Goal: Task Accomplishment & Management: Manage account settings

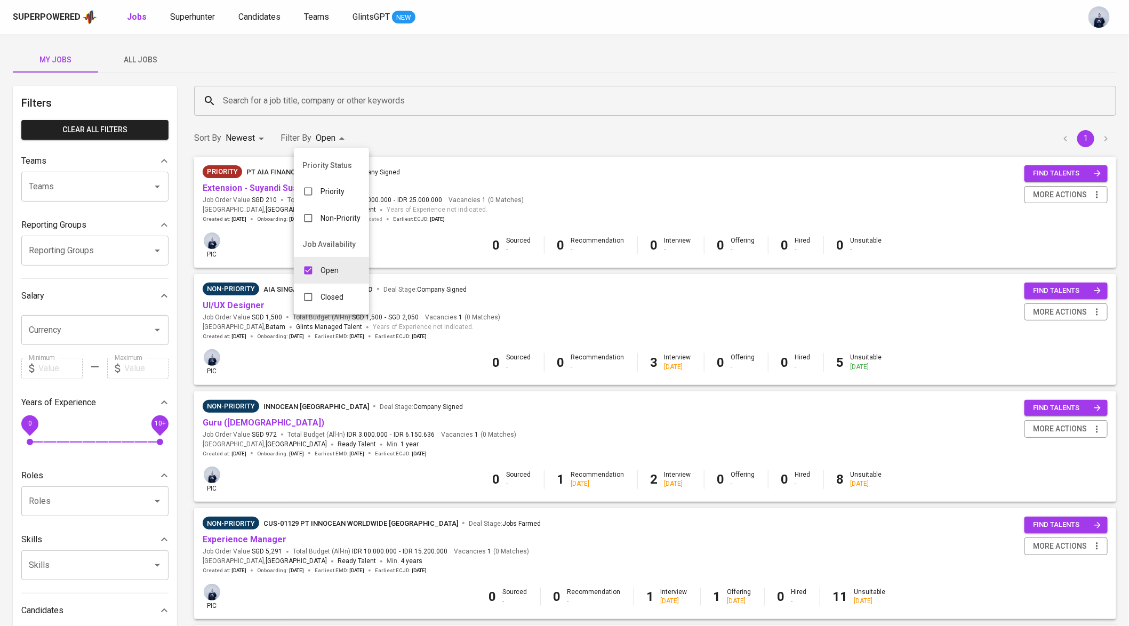
click at [324, 134] on body "Superpowered Jobs Superhunter Candidates Teams GlintsGPT NEW My Jobs All Jobs F…" at bounding box center [564, 403] width 1129 height 807
click at [310, 271] on input "checkbox" at bounding box center [308, 270] width 20 height 20
checkbox input "false"
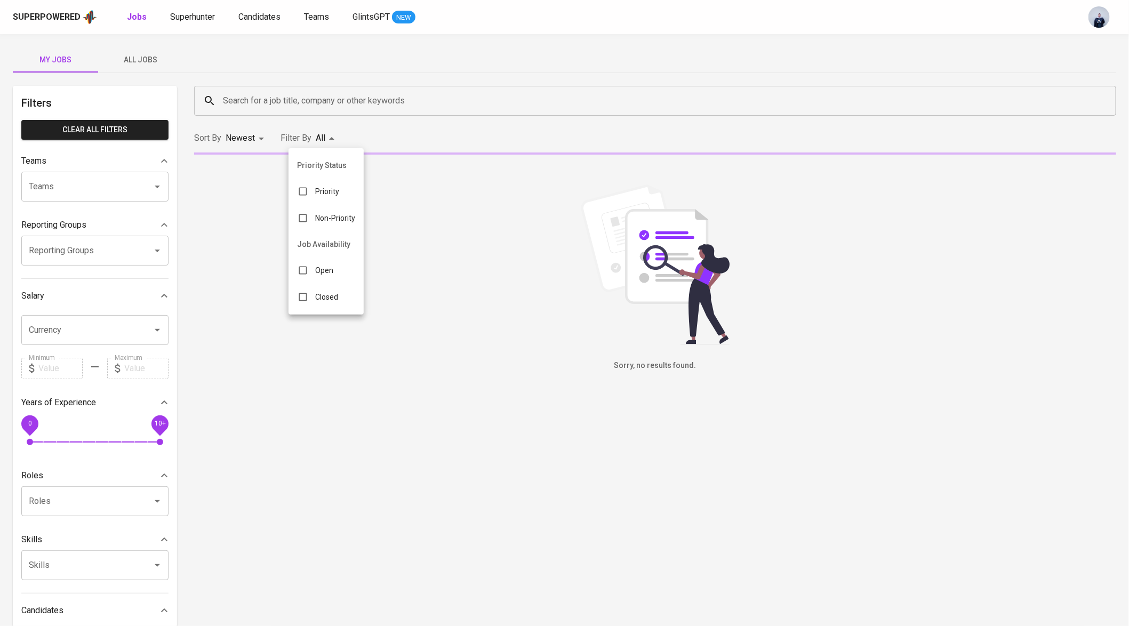
click at [317, 294] on p "Closed" at bounding box center [326, 297] width 23 height 11
type input "CLOSE"
checkbox input "true"
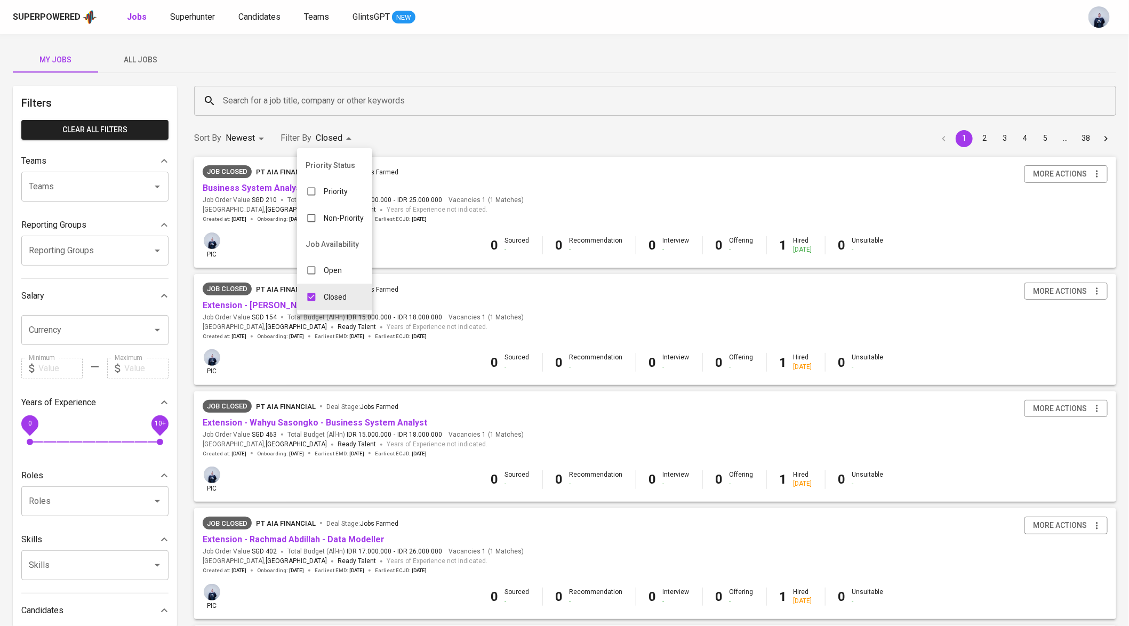
click at [295, 80] on div at bounding box center [564, 313] width 1129 height 626
click at [272, 102] on input "Search for a job title, company or other keywords" at bounding box center [657, 101] width 875 height 20
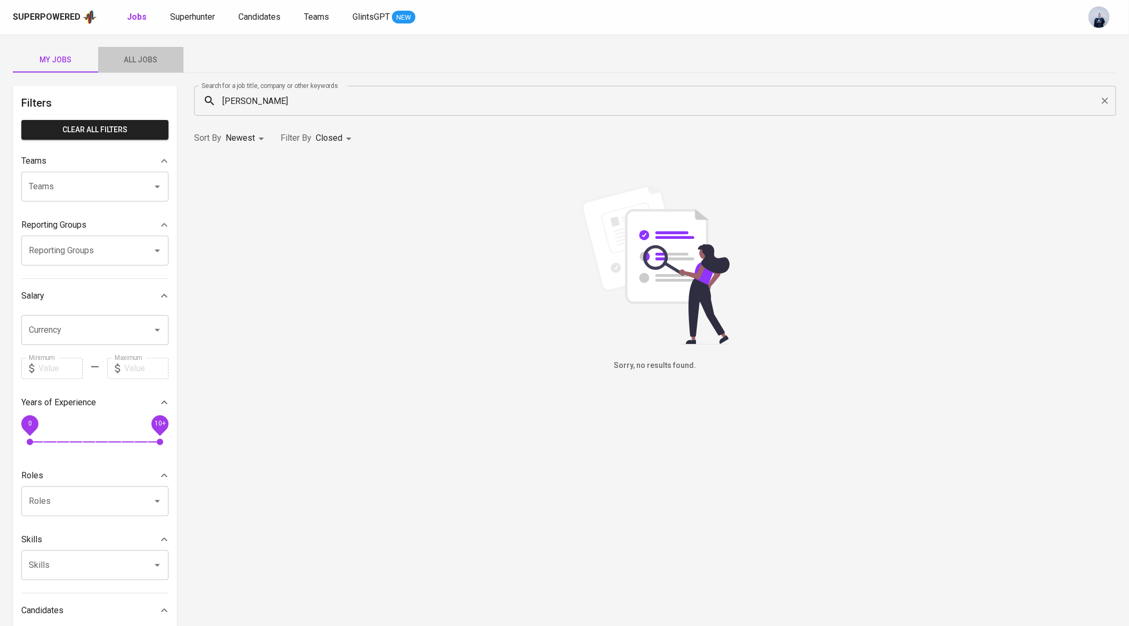
click at [152, 60] on span "All Jobs" at bounding box center [140, 59] width 73 height 13
click at [253, 102] on input "ria floretta" at bounding box center [657, 101] width 875 height 20
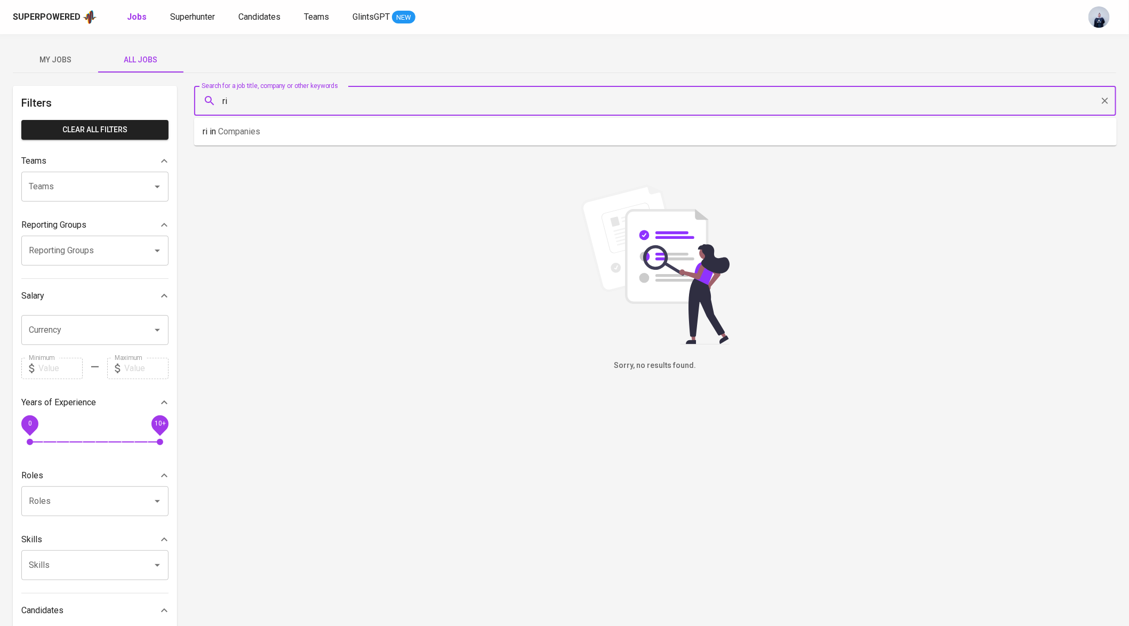
type input "r"
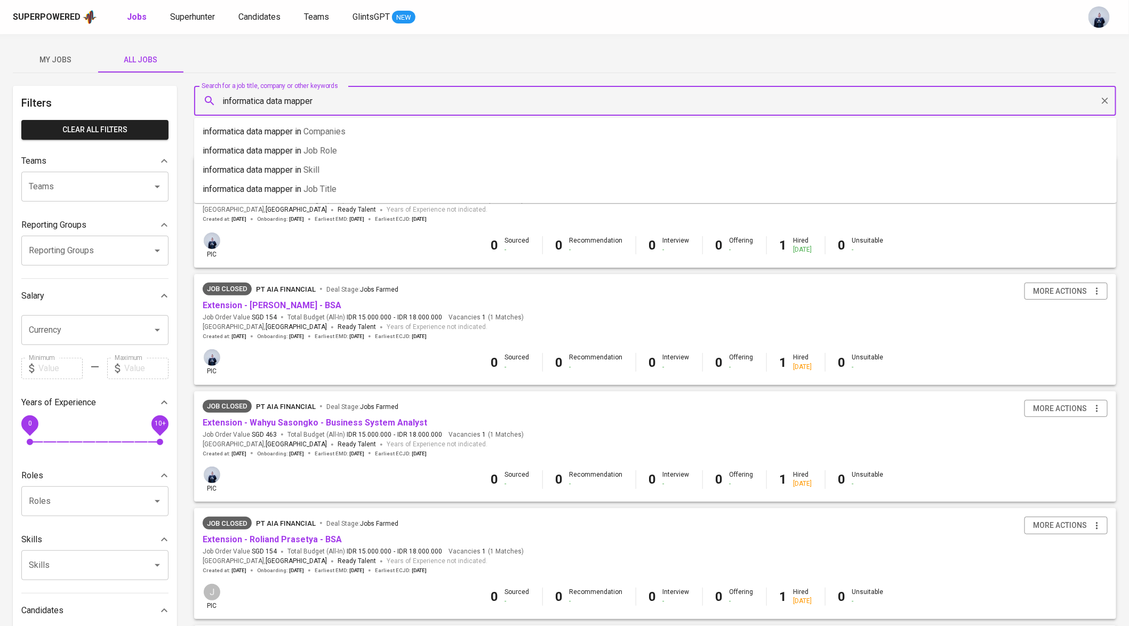
type input "informatica data mapper"
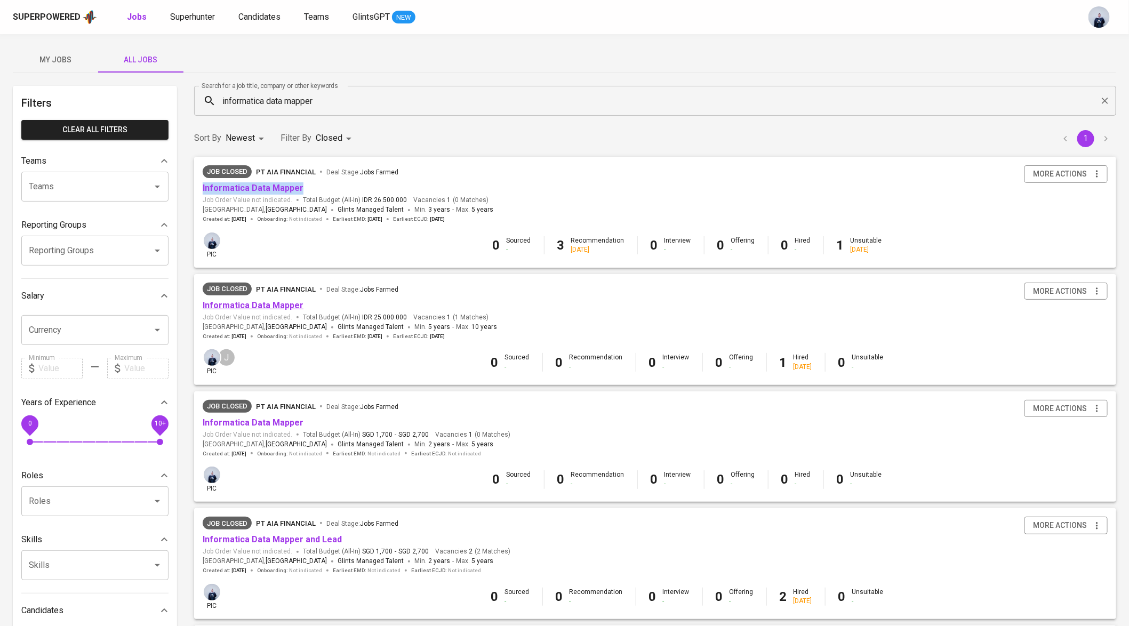
click at [262, 307] on link "Informatica Data Mapper" at bounding box center [253, 305] width 101 height 10
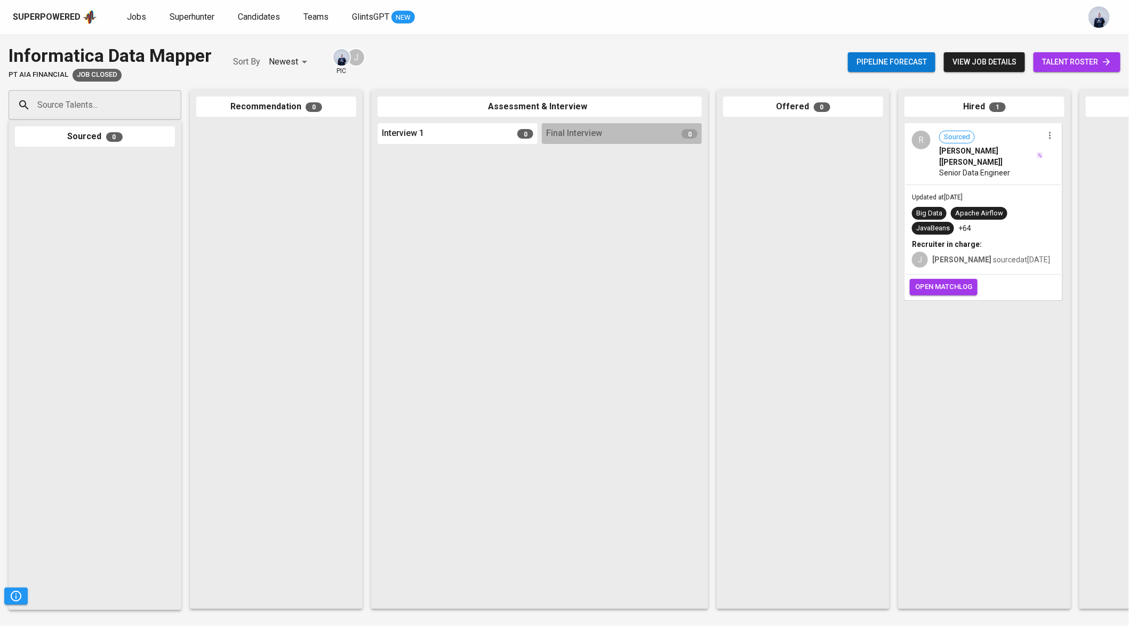
click at [997, 135] on span "Sourced Ria Floretta Hardini [BT Hubber]" at bounding box center [991, 149] width 104 height 36
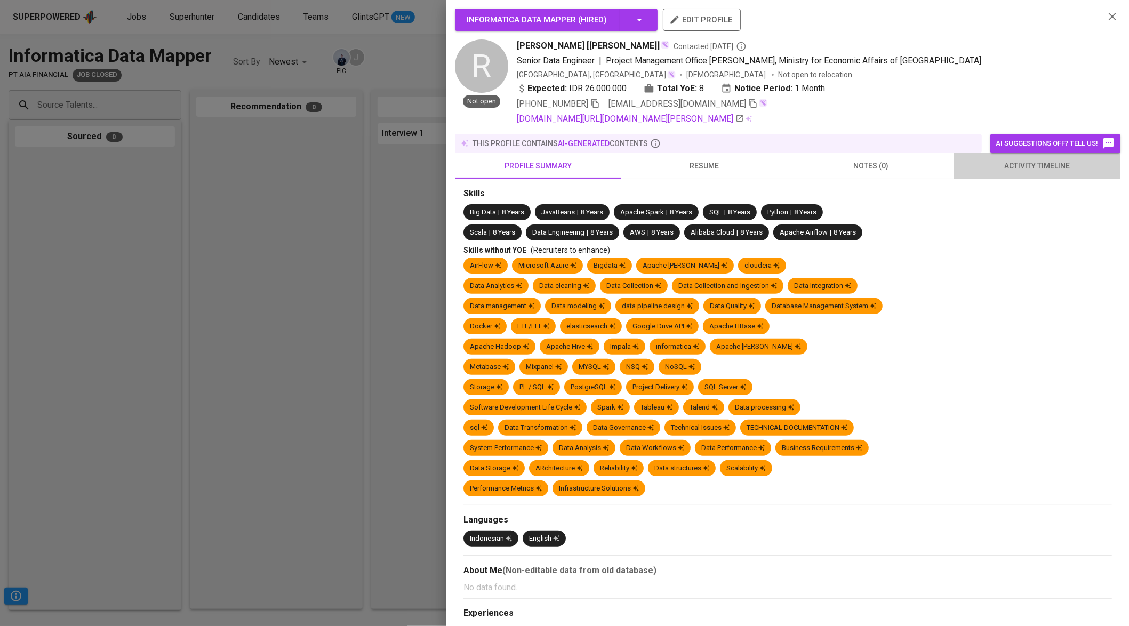
click at [1024, 170] on span "activity timeline" at bounding box center [1037, 165] width 154 height 13
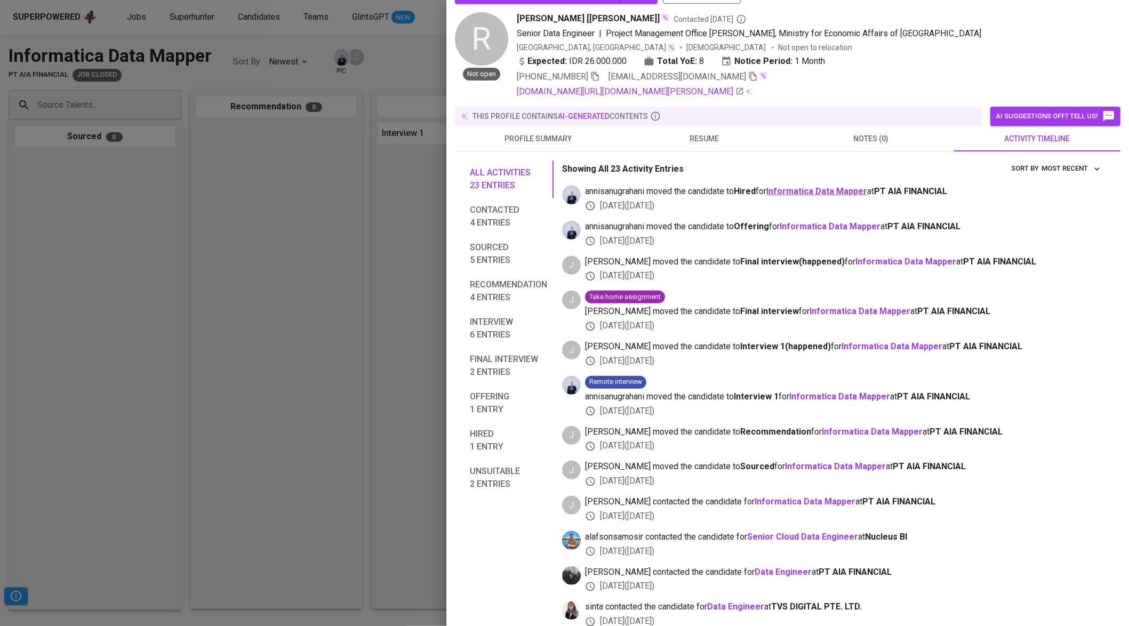
scroll to position [25, 0]
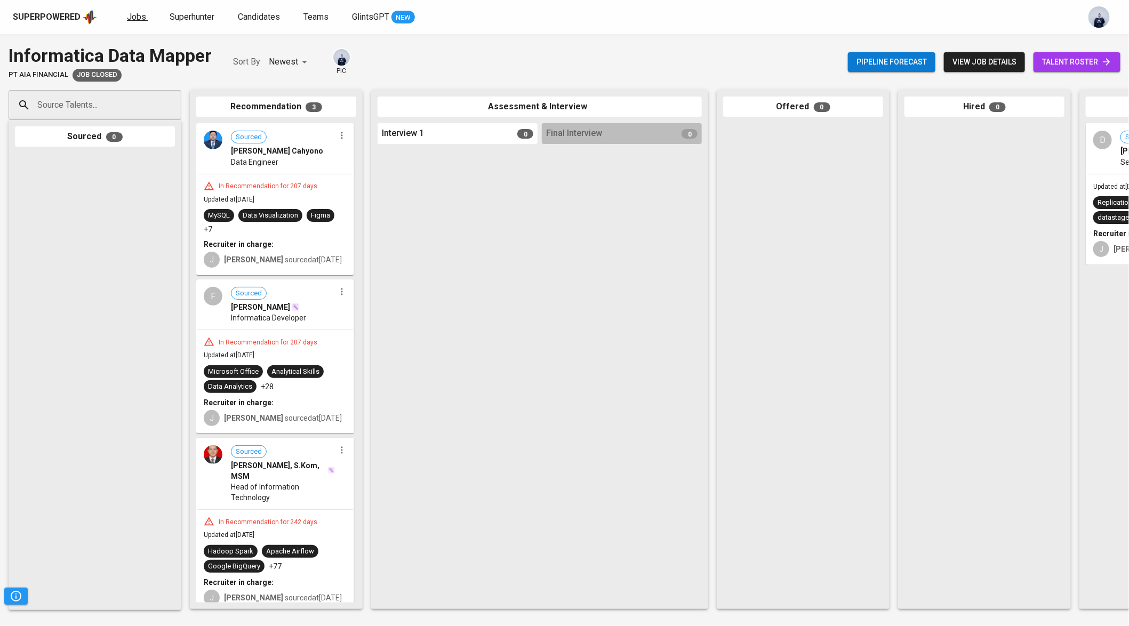
click at [127, 14] on span "Jobs" at bounding box center [136, 17] width 19 height 10
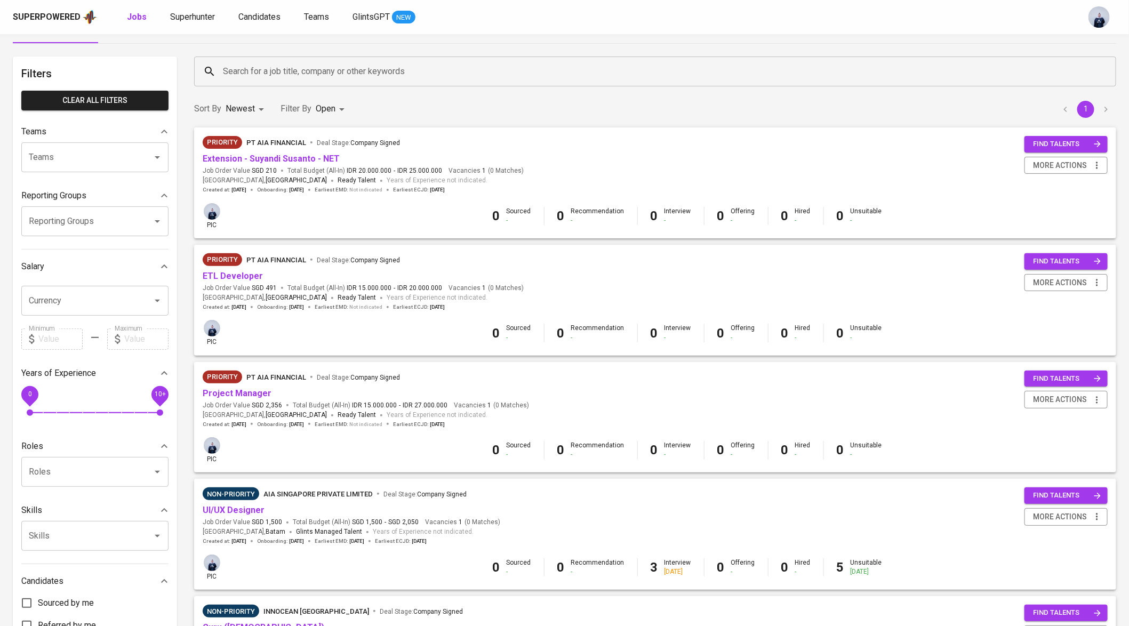
scroll to position [39, 0]
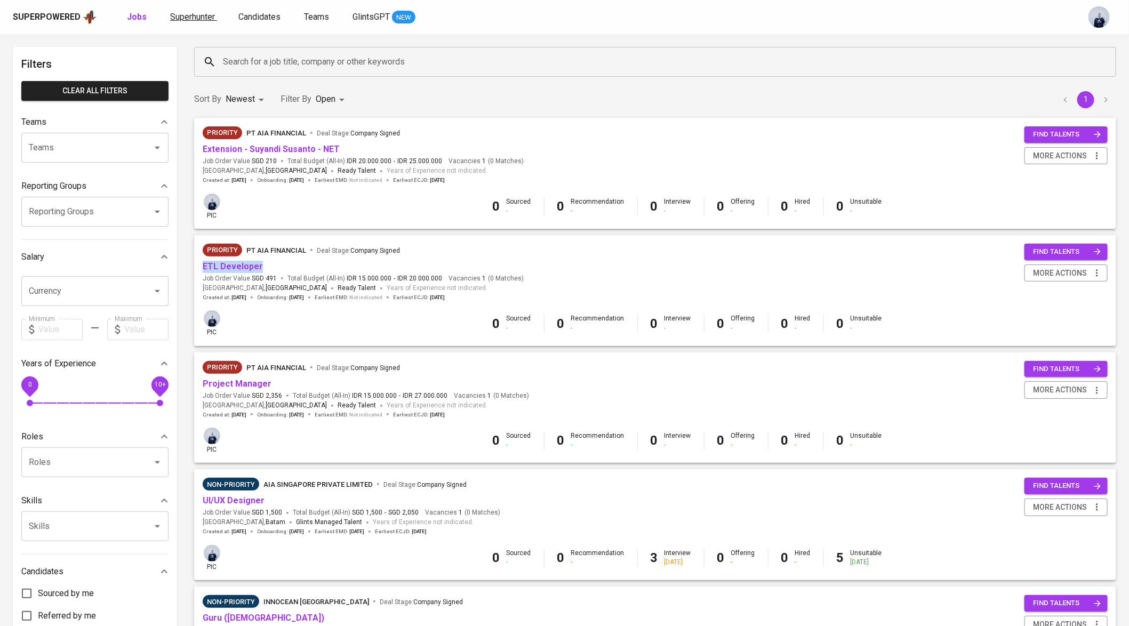
click at [200, 14] on span "Superhunter" at bounding box center [192, 17] width 45 height 10
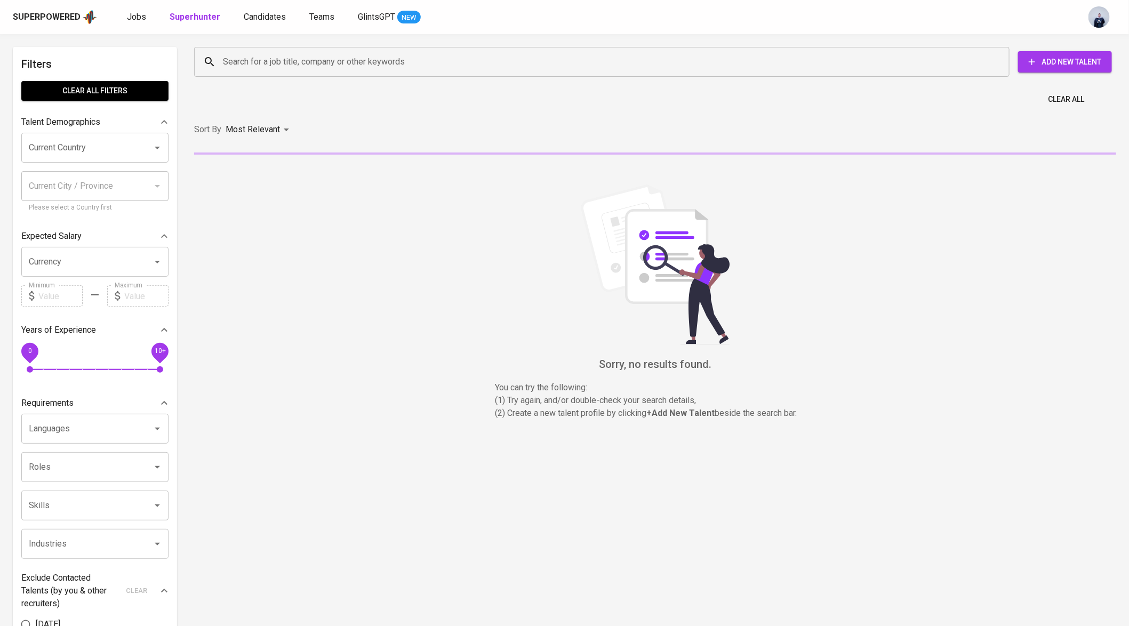
click at [277, 59] on input "Search for a job title, company or other keywords" at bounding box center [604, 62] width 768 height 20
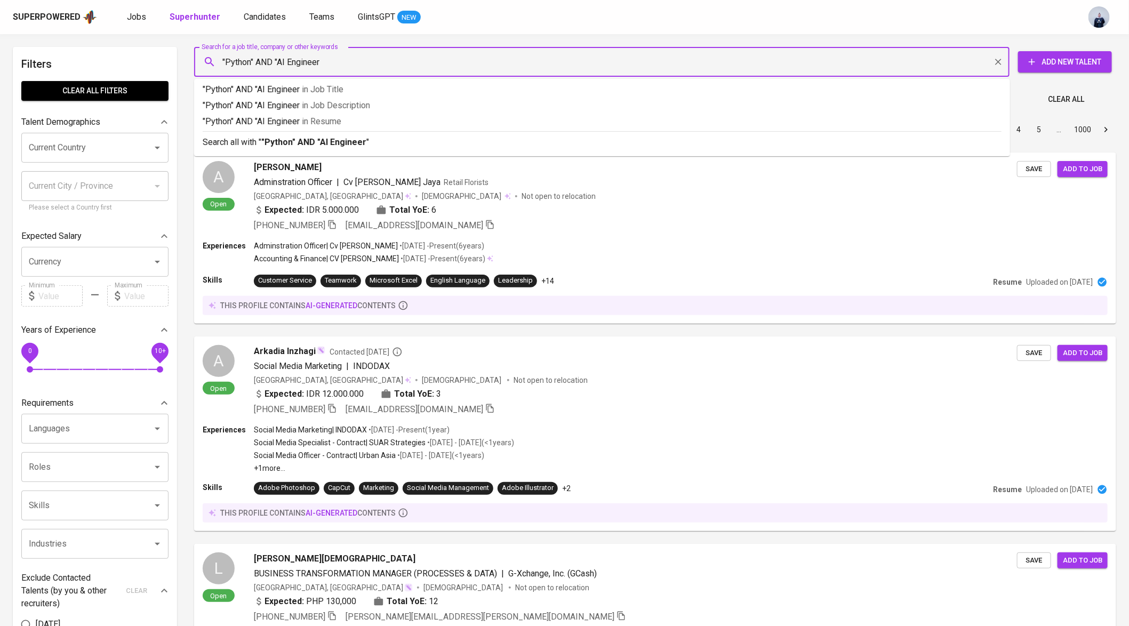
type input ""Python" AND "AI Engineer""
click at [294, 135] on div "Search all with " "Python" AND "AI Engineer" "" at bounding box center [602, 140] width 799 height 18
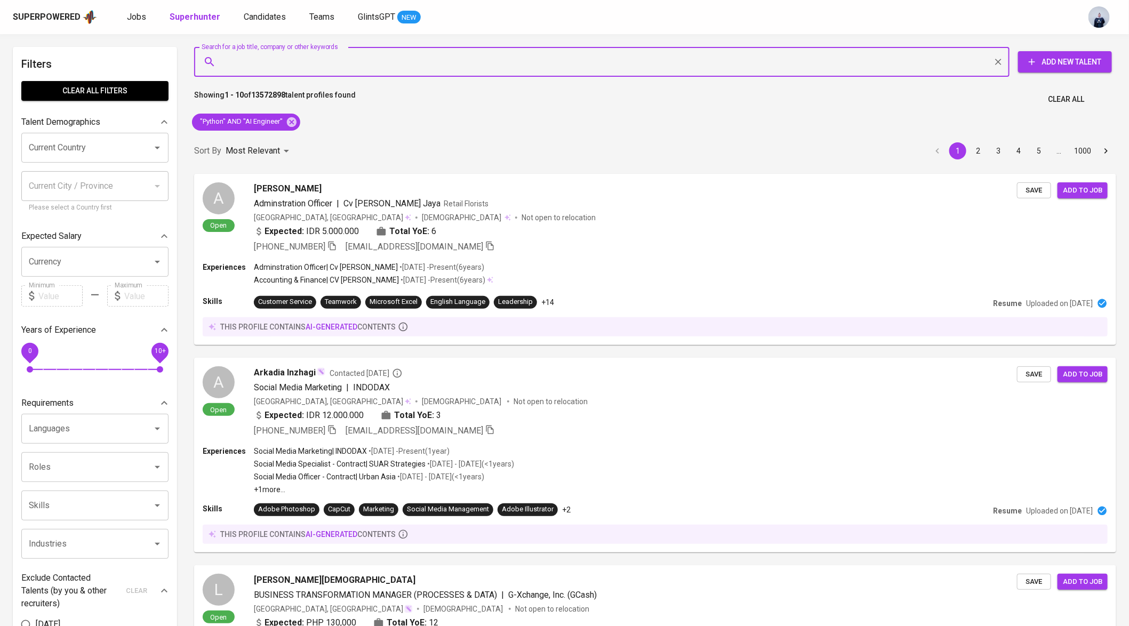
click at [292, 139] on div "Sort By Most Relevant MOST_RELEVANT 1 2 3 4 5 … 1000" at bounding box center [655, 151] width 935 height 33
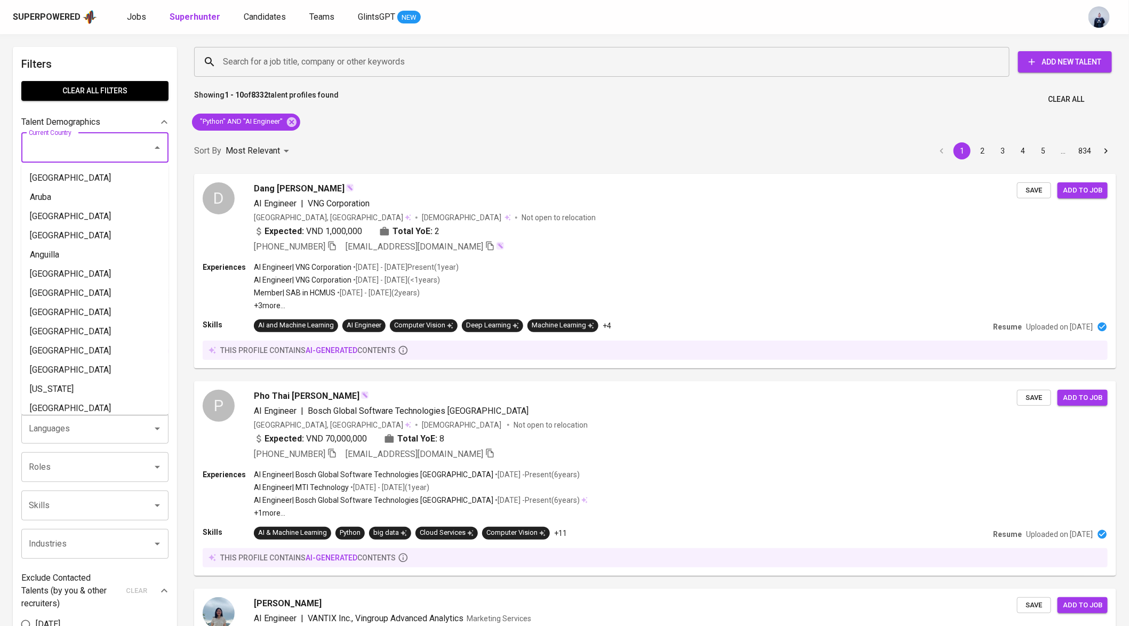
click at [90, 148] on input "Current Country" at bounding box center [80, 148] width 108 height 20
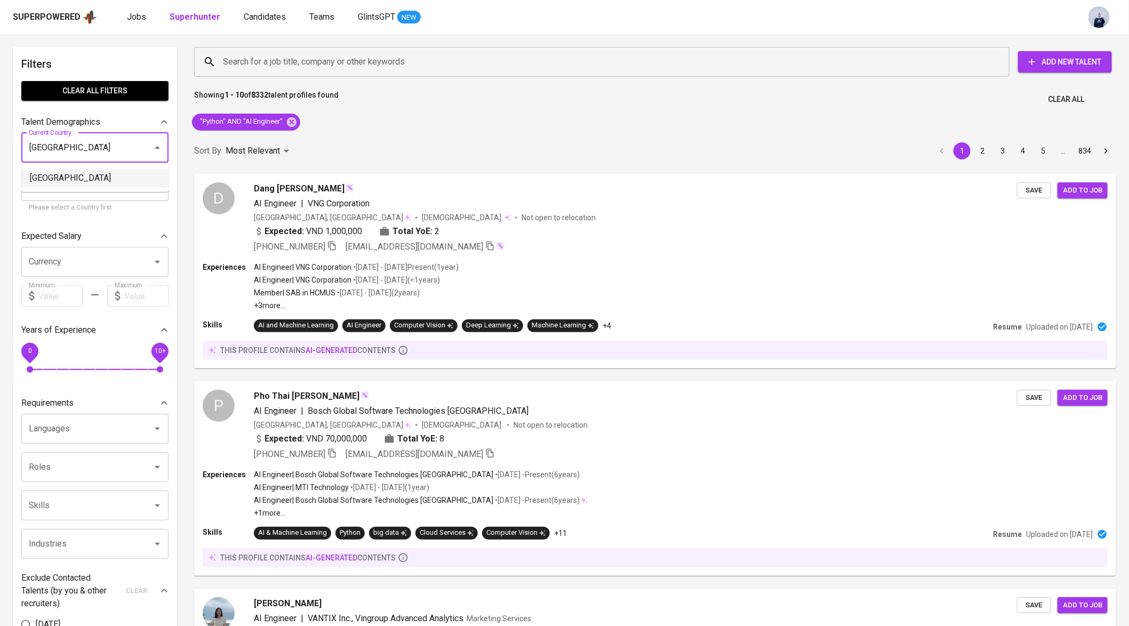
click at [97, 183] on li "Indonesia" at bounding box center [94, 177] width 147 height 19
type input "Indonesia"
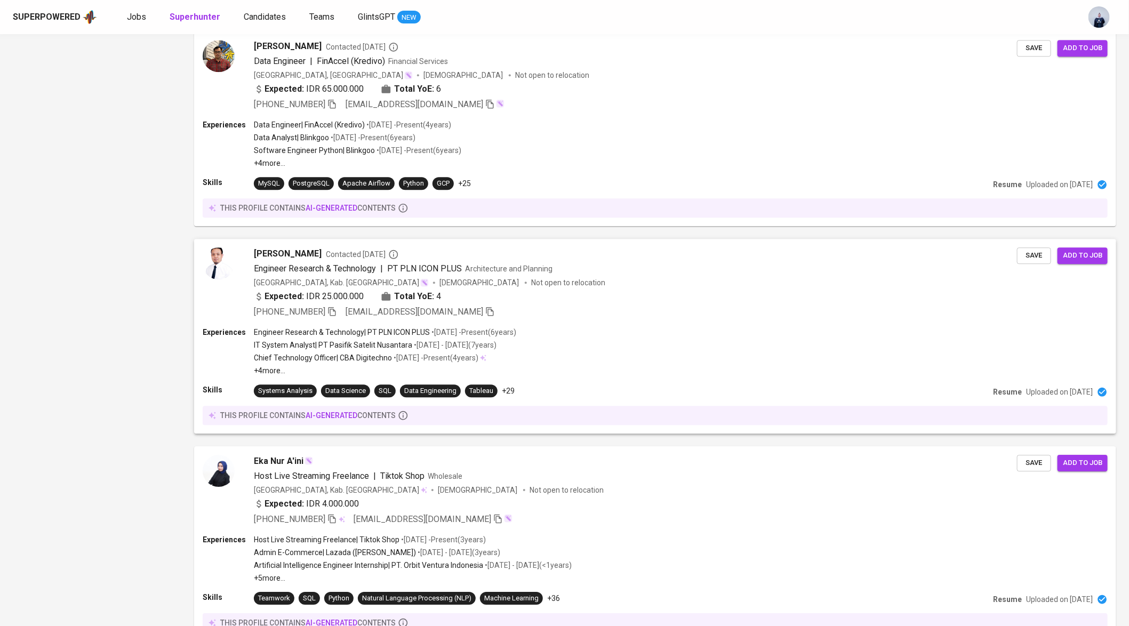
scroll to position [1622, 0]
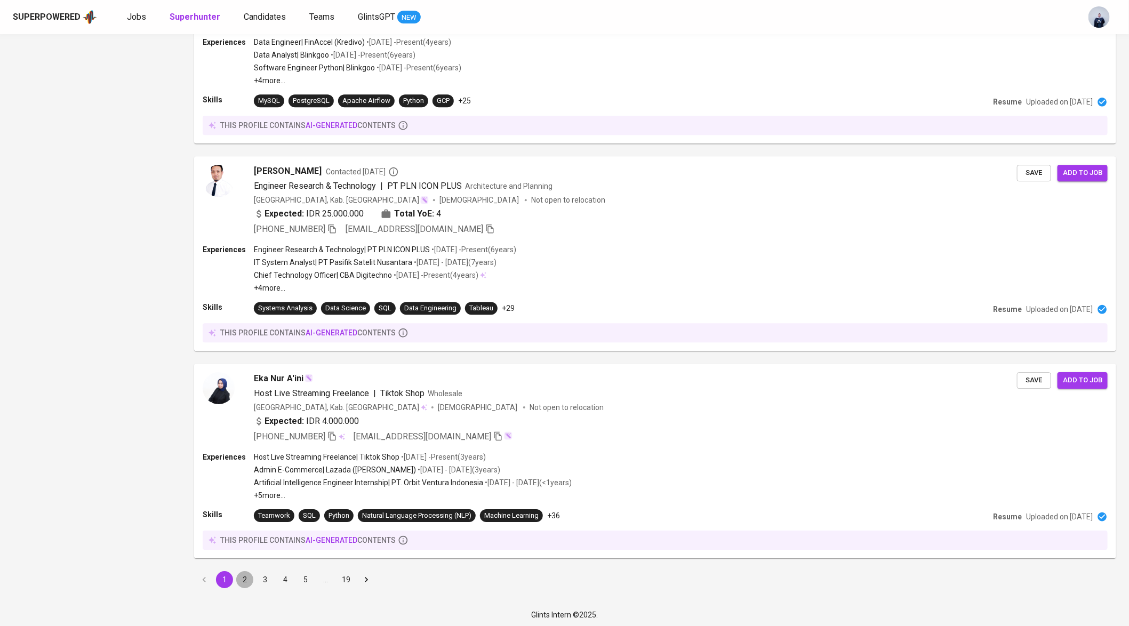
click at [242, 582] on button "2" at bounding box center [244, 579] width 17 height 17
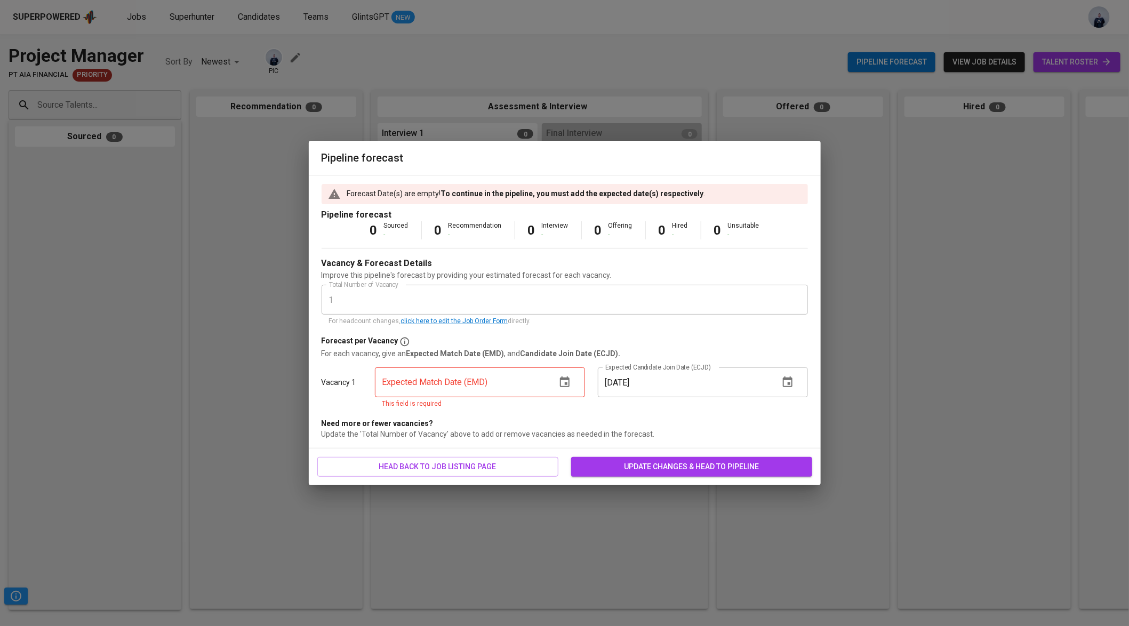
click at [566, 387] on icon "button" at bounding box center [564, 382] width 13 height 13
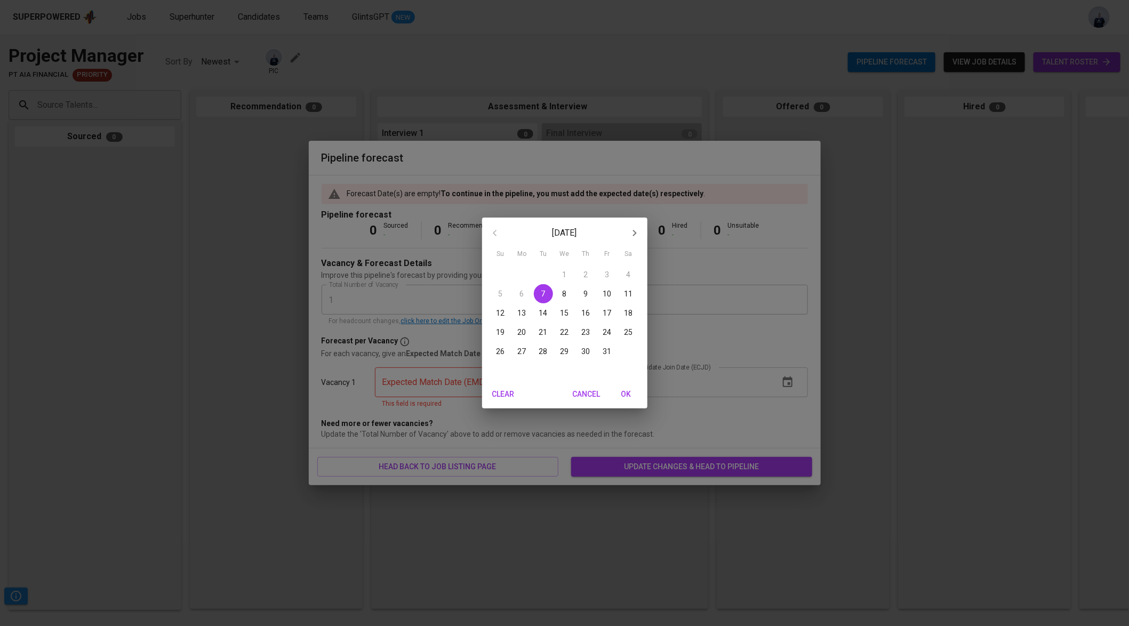
click at [607, 352] on p "31" at bounding box center [607, 351] width 9 height 11
type input "[DATE]"
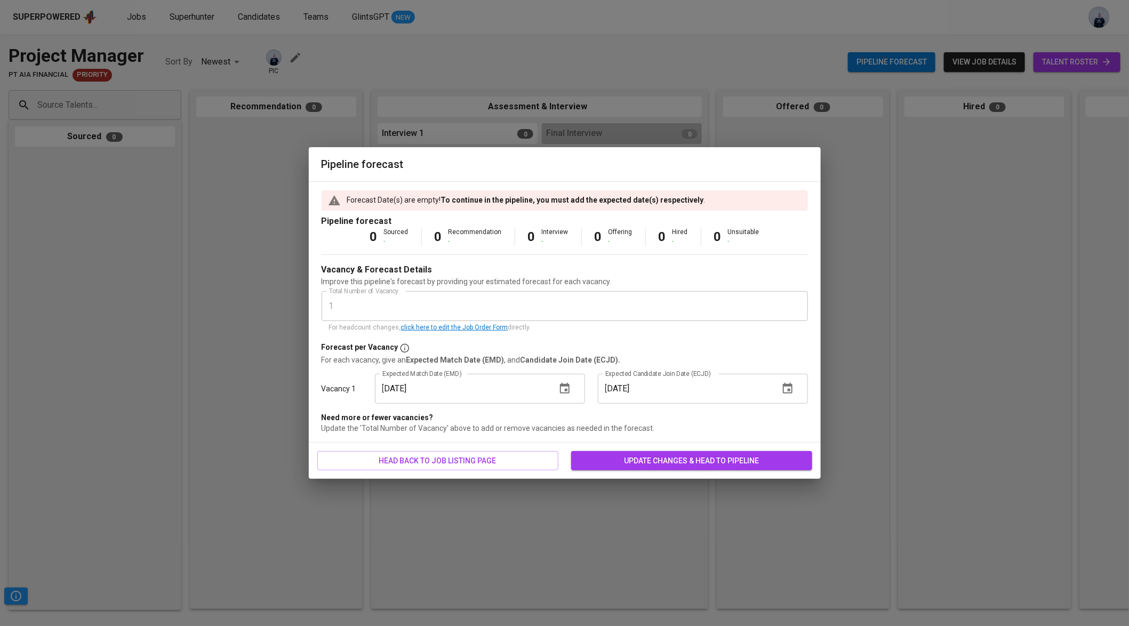
click at [672, 460] on span "update changes & head to pipeline" at bounding box center [691, 460] width 224 height 13
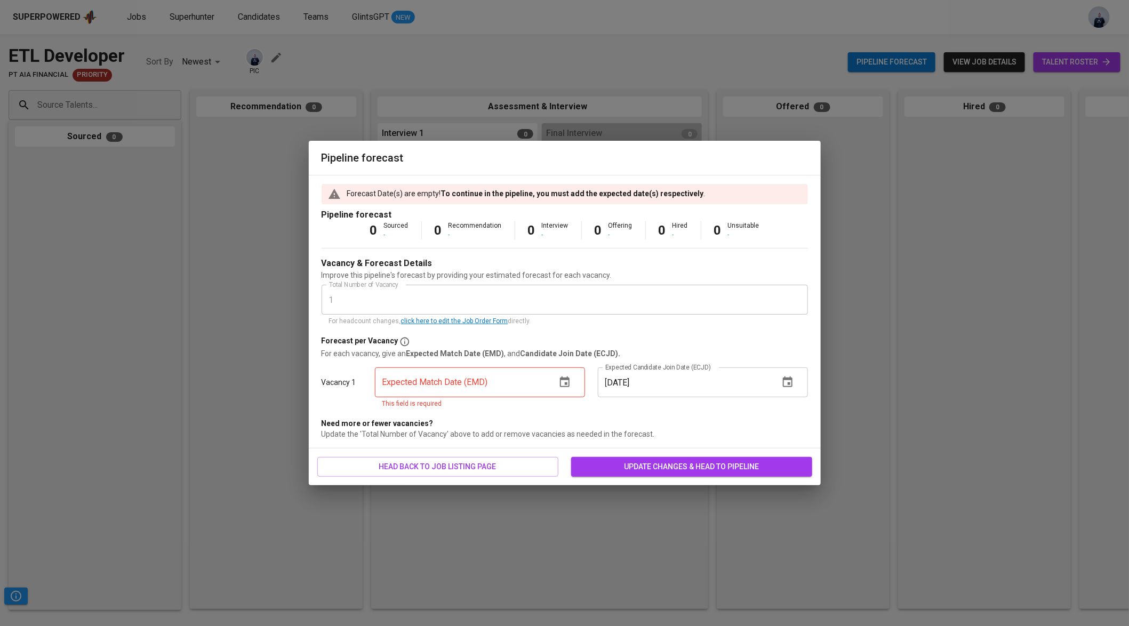
click at [565, 383] on icon "button" at bounding box center [565, 381] width 10 height 11
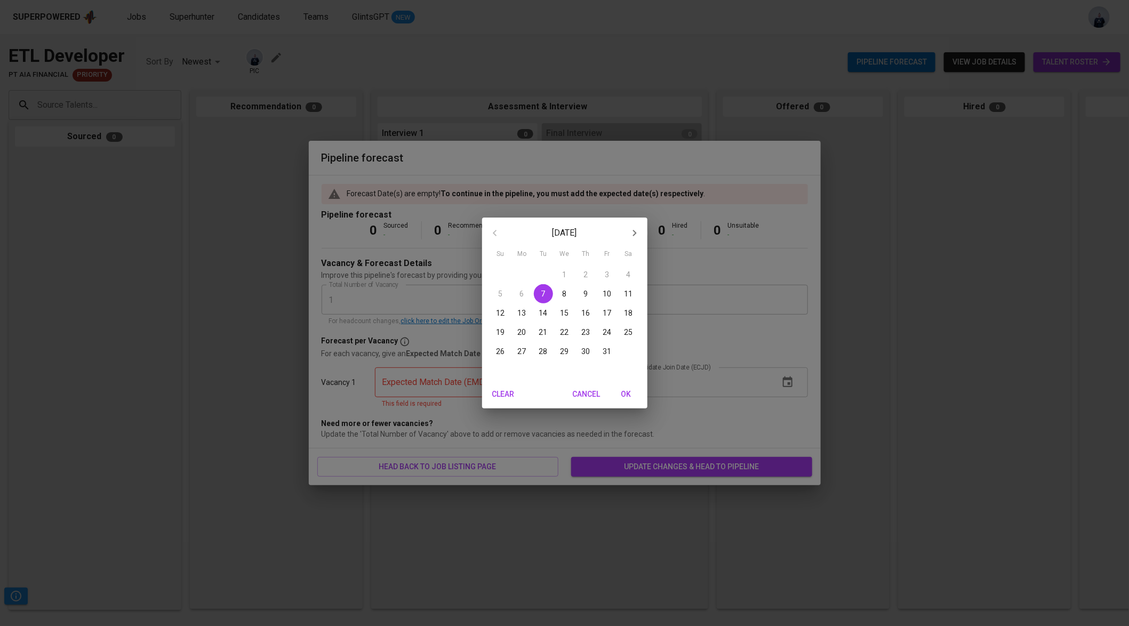
click at [611, 351] on span "31" at bounding box center [607, 351] width 19 height 11
type input "[DATE]"
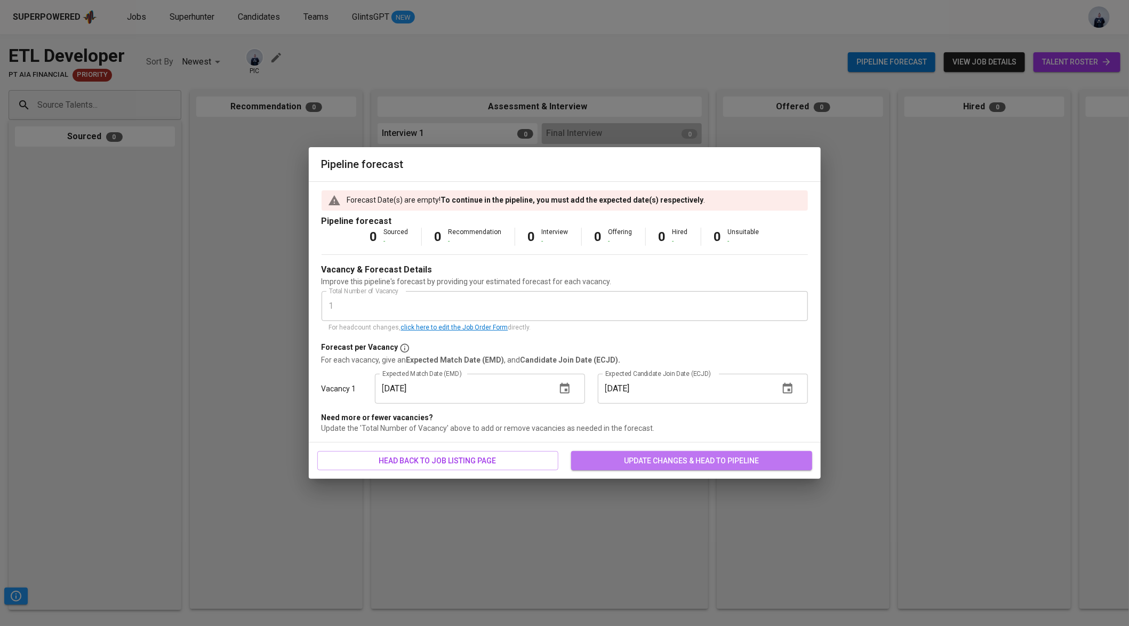
click at [638, 455] on span "update changes & head to pipeline" at bounding box center [691, 460] width 224 height 13
